Goal: Find specific page/section: Find specific page/section

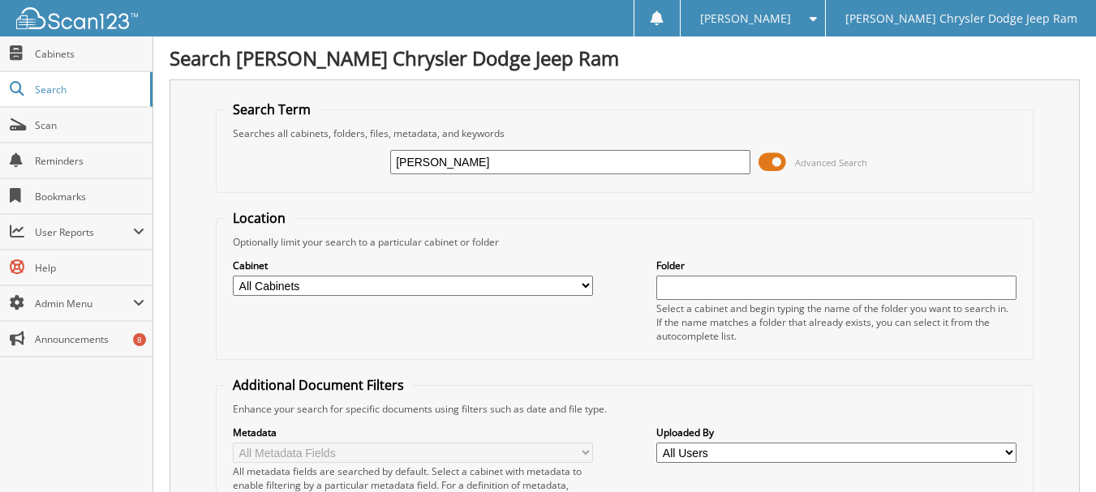
type input "[PERSON_NAME]"
click at [456, 283] on select "All Cabinets ACCOUNTS PAYABLE ACCOUNTS RECEIVABLE CAR DEALS DEALER STATEMENTS G…" at bounding box center [413, 286] width 360 height 20
select select "15832"
click at [233, 276] on select "All Cabinets ACCOUNTS PAYABLE ACCOUNTS RECEIVABLE CAR DEALS DEALER STATEMENTS G…" at bounding box center [413, 286] width 360 height 20
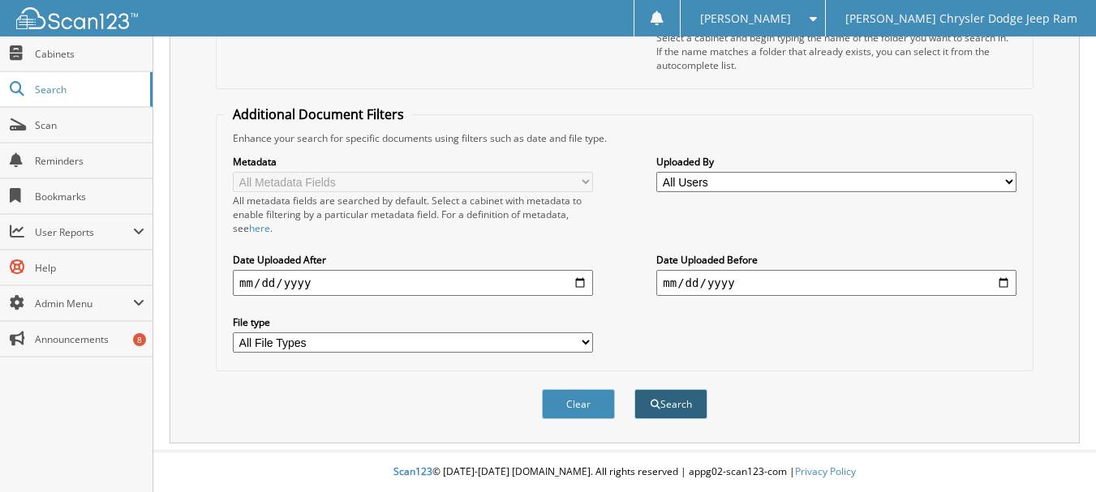
click at [670, 403] on button "Search" at bounding box center [670, 404] width 73 height 30
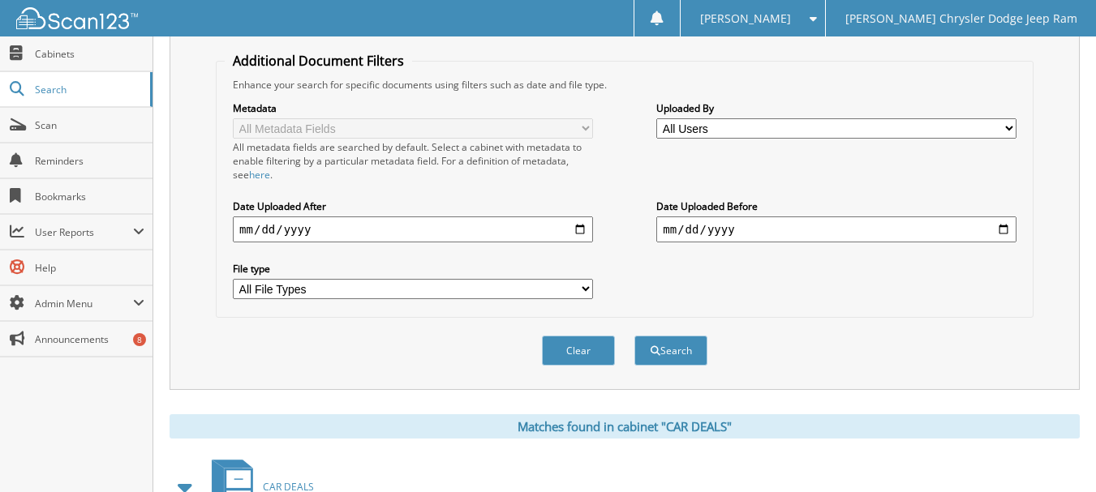
scroll to position [532, 0]
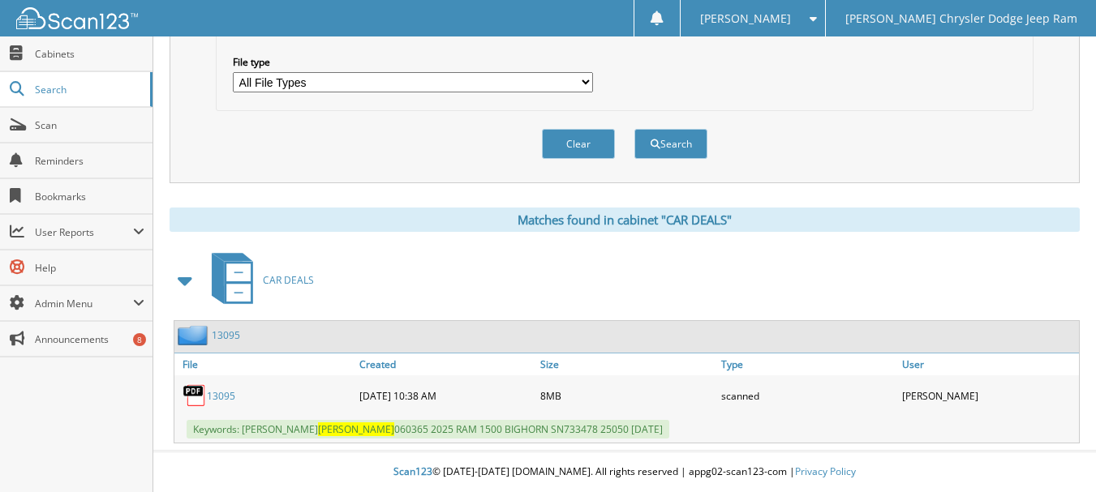
click at [217, 396] on link "13095" at bounding box center [221, 396] width 28 height 14
